Goal: Navigation & Orientation: Find specific page/section

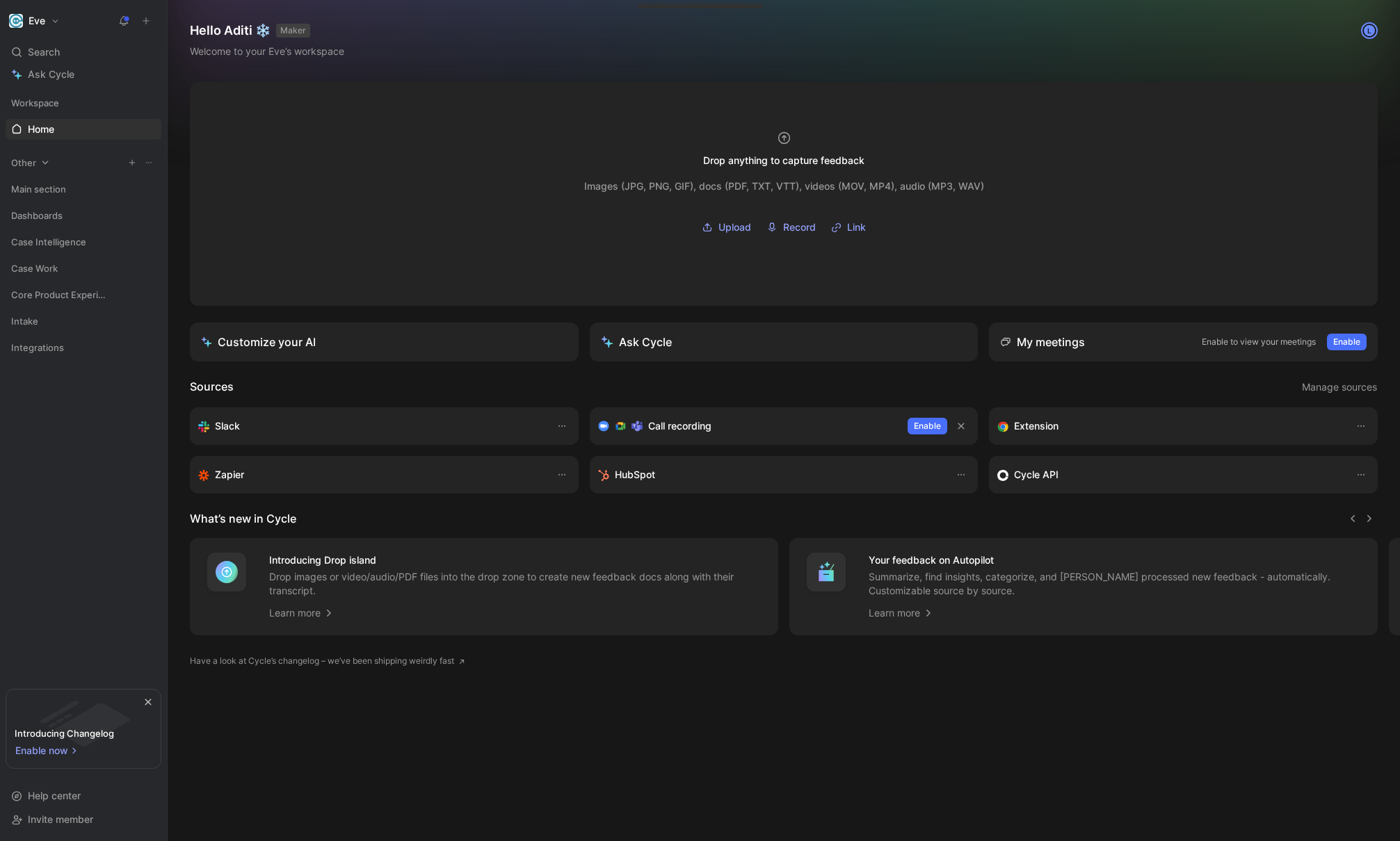
click at [44, 168] on div "Other" at bounding box center [83, 162] width 156 height 21
click at [29, 167] on span "Other" at bounding box center [24, 162] width 25 height 14
click at [35, 238] on span "Case Intelligence" at bounding box center [49, 242] width 75 height 14
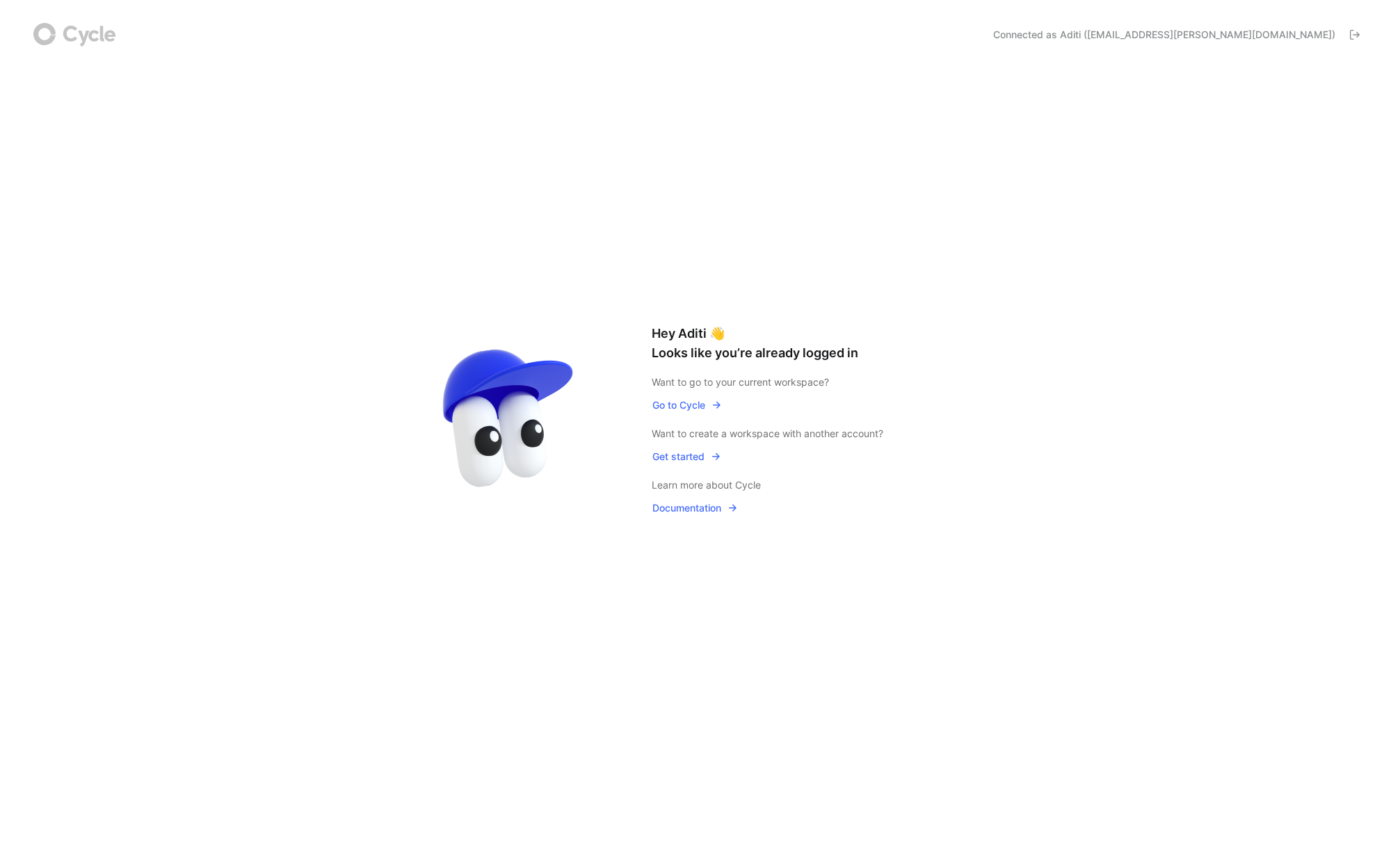
click at [681, 403] on span "Go to Cycle" at bounding box center [687, 405] width 69 height 16
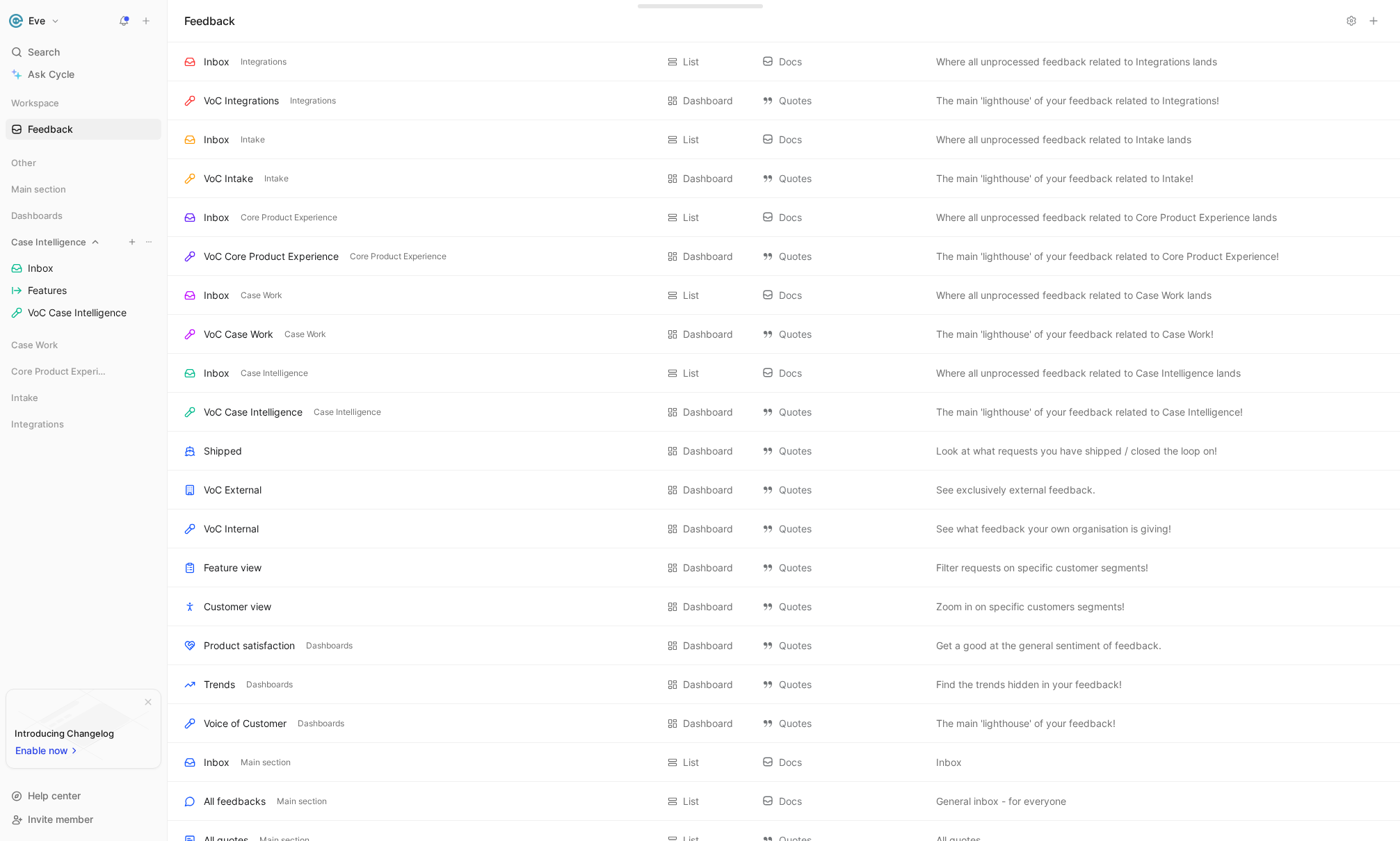
click at [45, 243] on span "Case Intelligence" at bounding box center [49, 242] width 75 height 14
click at [51, 272] on span "Inbox" at bounding box center [40, 268] width 26 height 14
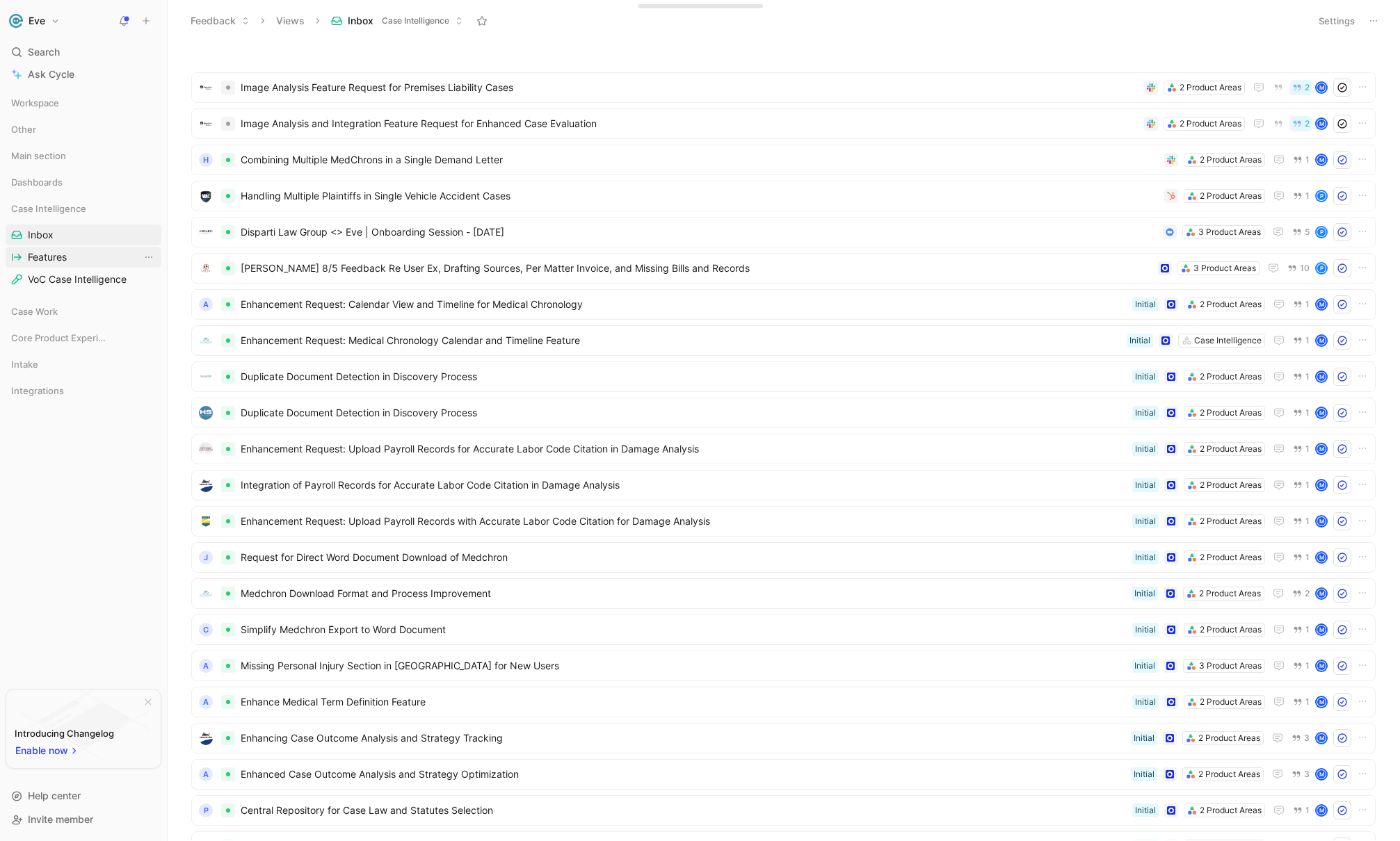
click at [49, 266] on link "Features" at bounding box center [83, 257] width 156 height 21
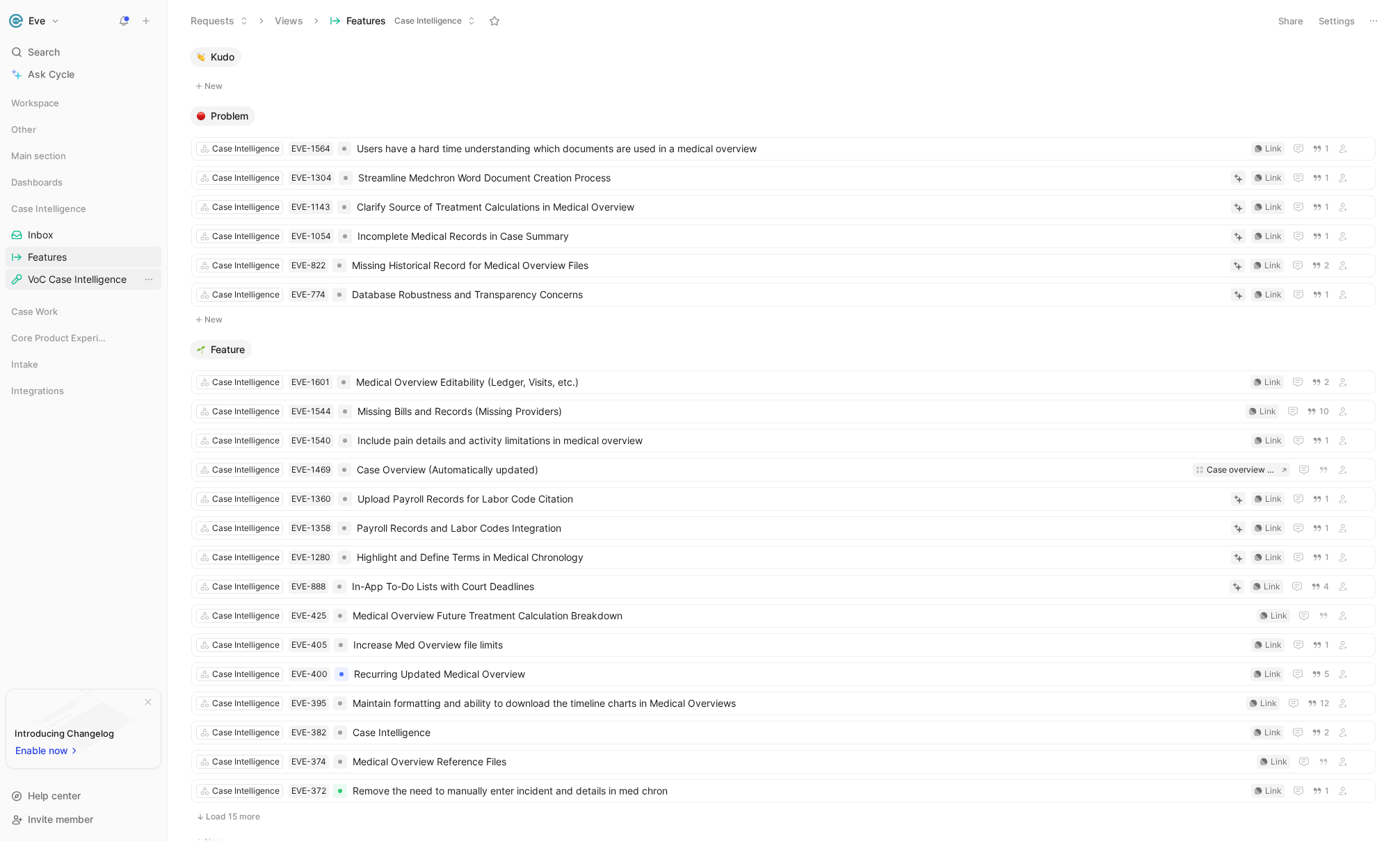
click at [74, 281] on span "VoC Case Intelligence" at bounding box center [77, 279] width 99 height 14
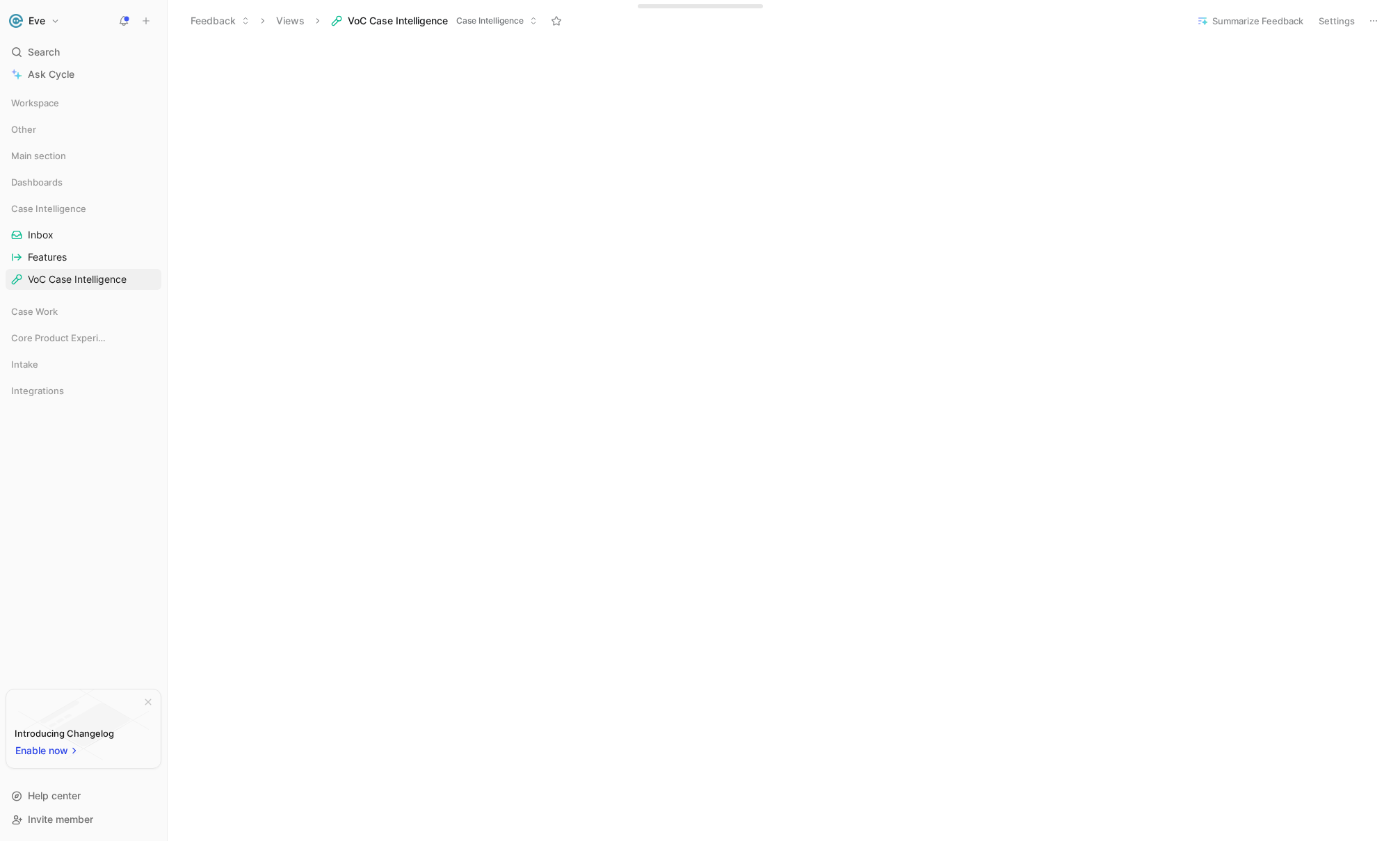
scroll to position [426, 0]
